Goal: Register for event/course

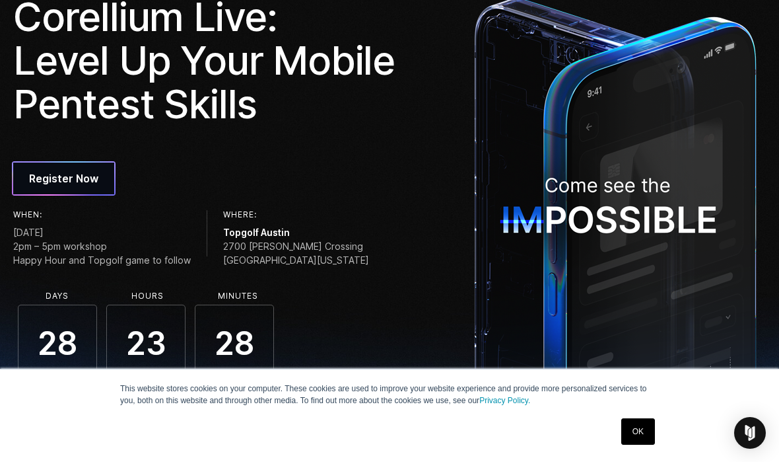
click at [638, 431] on link "OK" at bounding box center [638, 431] width 34 height 26
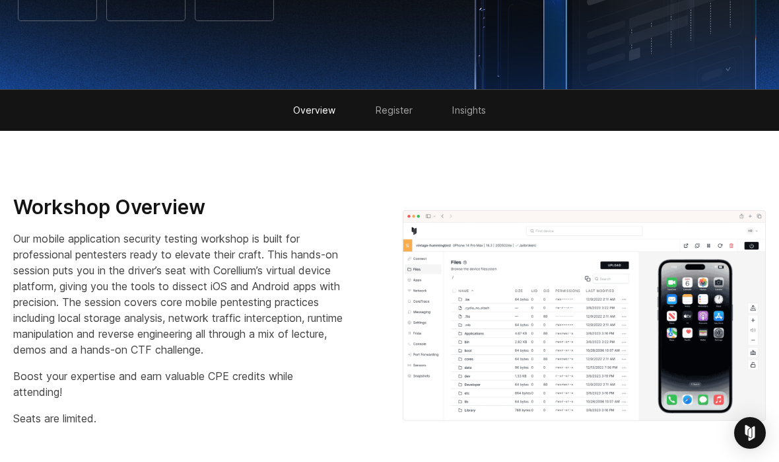
scroll to position [487, 1]
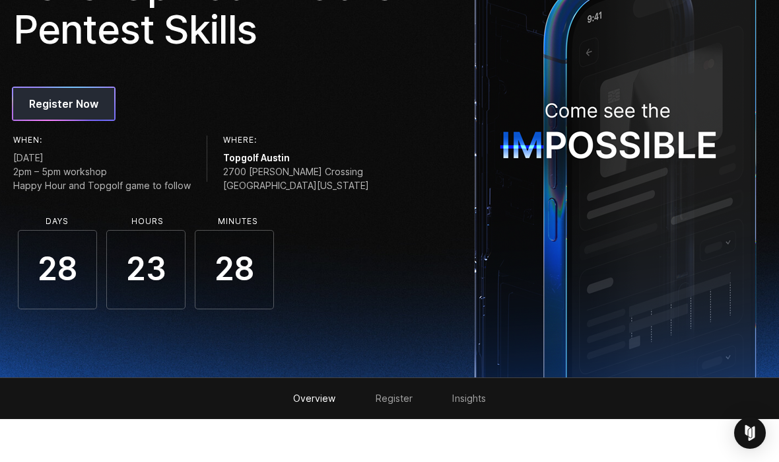
click at [40, 98] on span "Register Now" at bounding box center [63, 104] width 69 height 16
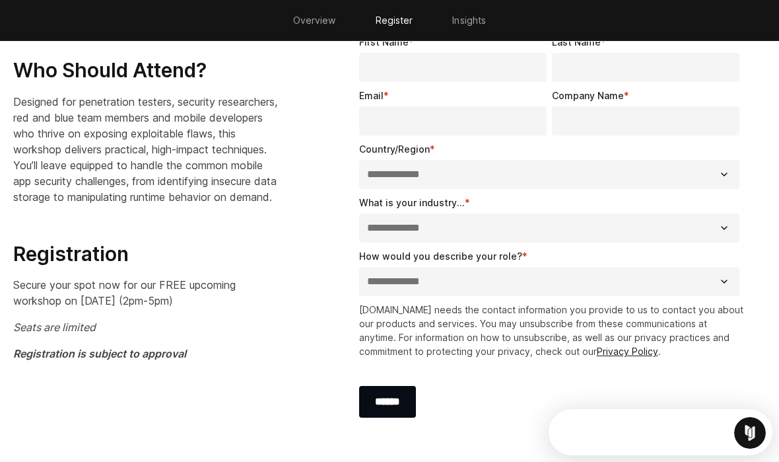
scroll to position [0, 0]
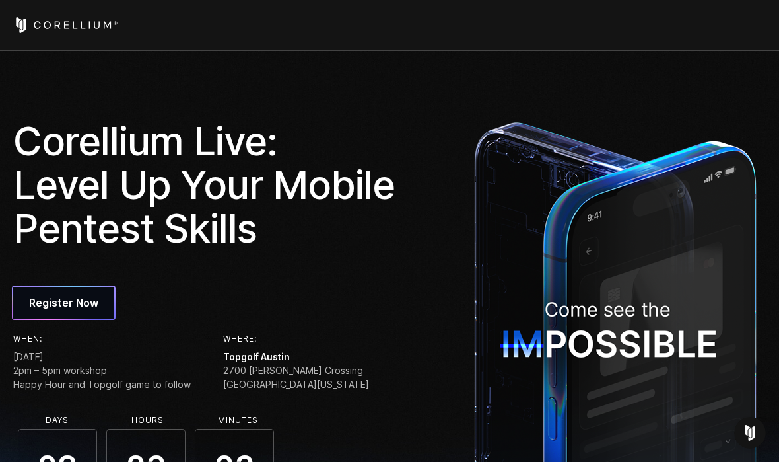
click at [730, 44] on header at bounding box center [389, 25] width 779 height 51
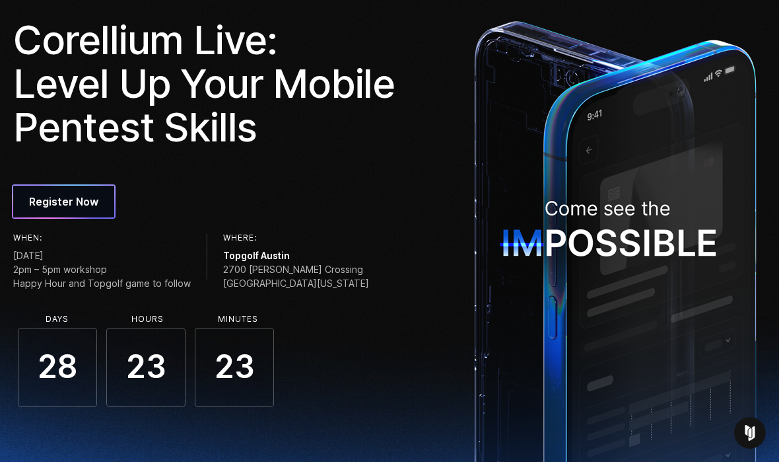
click at [249, 273] on span "[STREET_ADDRESS][PERSON_NAME][US_STATE]" at bounding box center [296, 276] width 146 height 28
click at [271, 271] on span "[STREET_ADDRESS][PERSON_NAME][US_STATE]" at bounding box center [296, 276] width 146 height 28
click at [239, 254] on span "Topgolf Austin" at bounding box center [296, 255] width 146 height 14
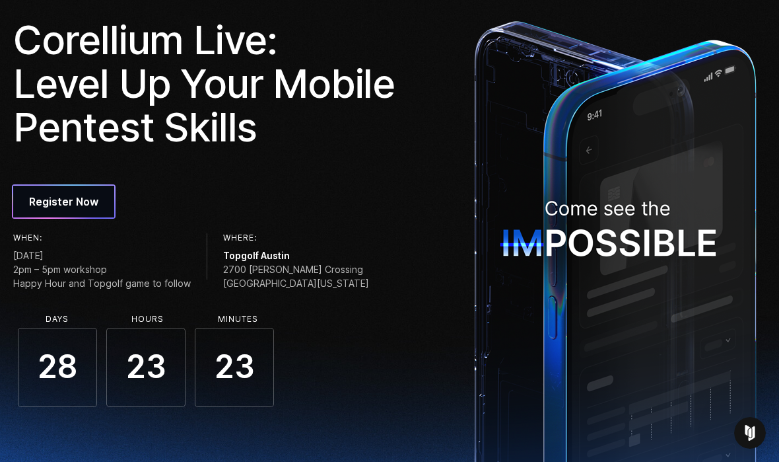
click at [239, 254] on span "Topgolf Austin" at bounding box center [296, 255] width 146 height 14
click at [240, 254] on span "Topgolf Austin" at bounding box center [296, 255] width 146 height 14
click at [483, 287] on img at bounding box center [615, 244] width 296 height 462
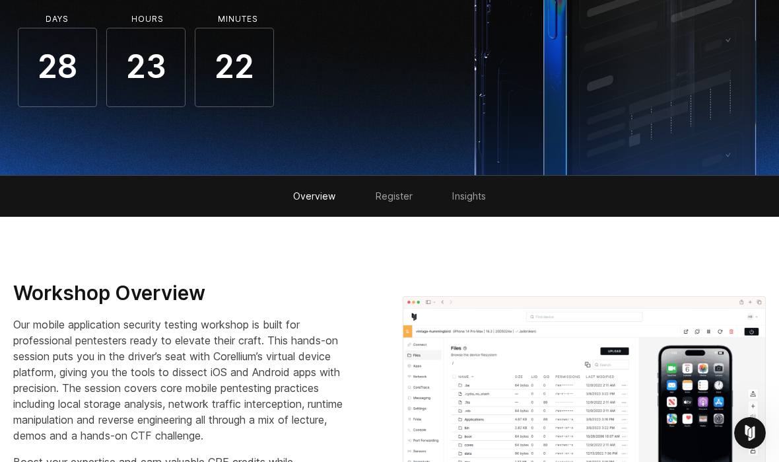
scroll to position [376, 0]
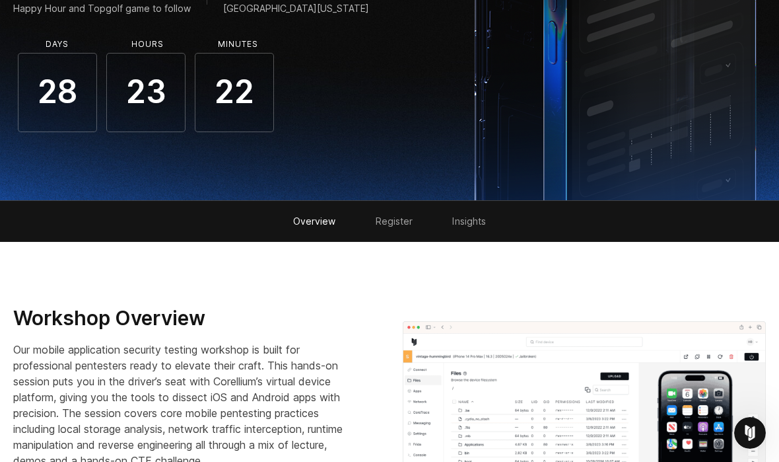
click at [482, 221] on link "Insights" at bounding box center [469, 220] width 34 height 11
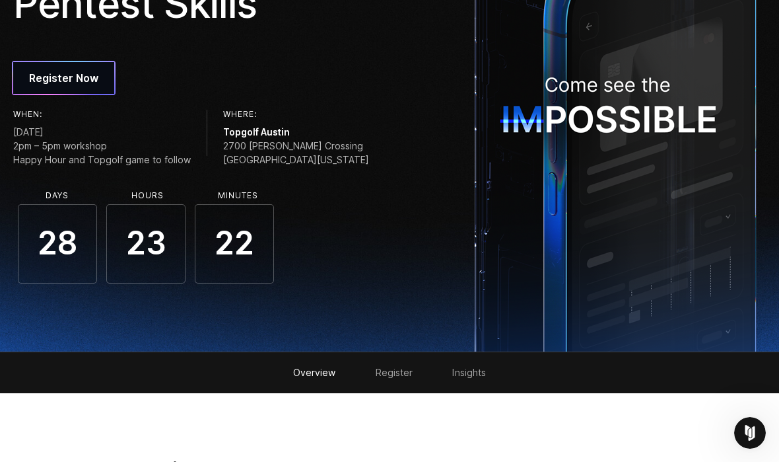
scroll to position [231, 1]
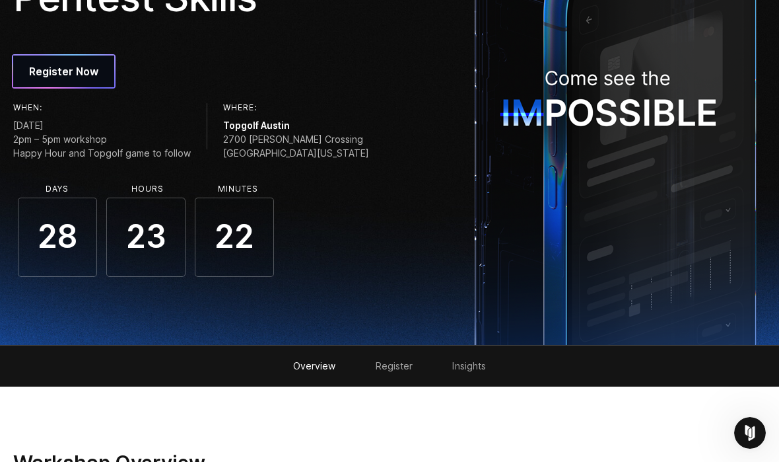
click at [322, 368] on link "Overview" at bounding box center [314, 365] width 43 height 11
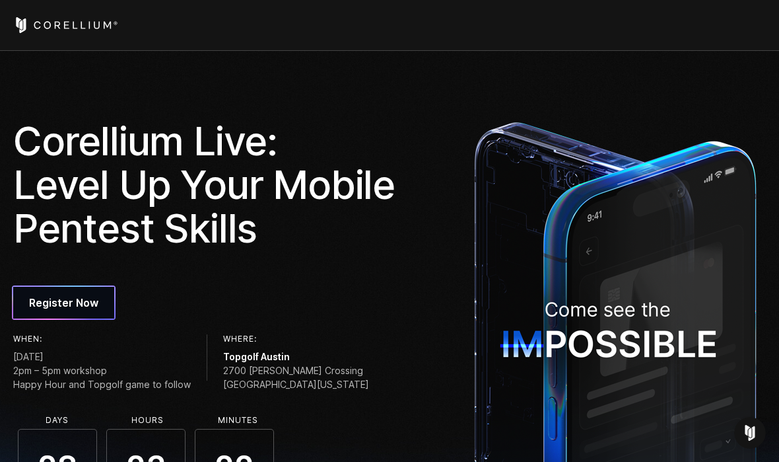
scroll to position [0, 0]
